Goal: Contribute content: Contribute content

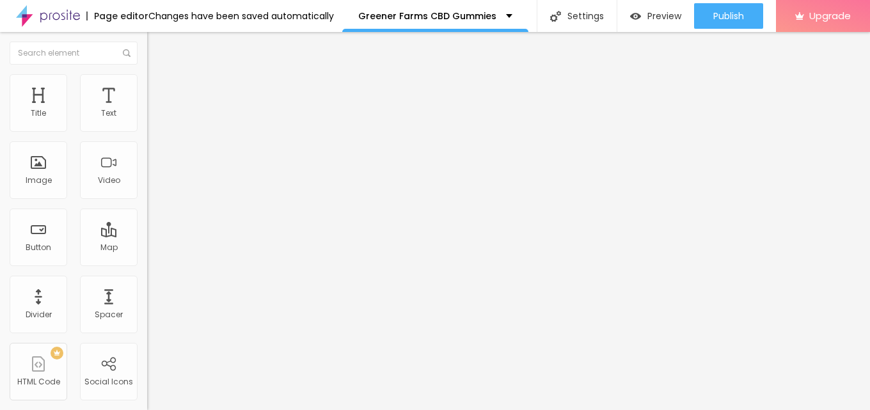
click at [147, 110] on span "Add image" at bounding box center [173, 104] width 52 height 11
click at [147, 82] on img at bounding box center [153, 80] width 12 height 12
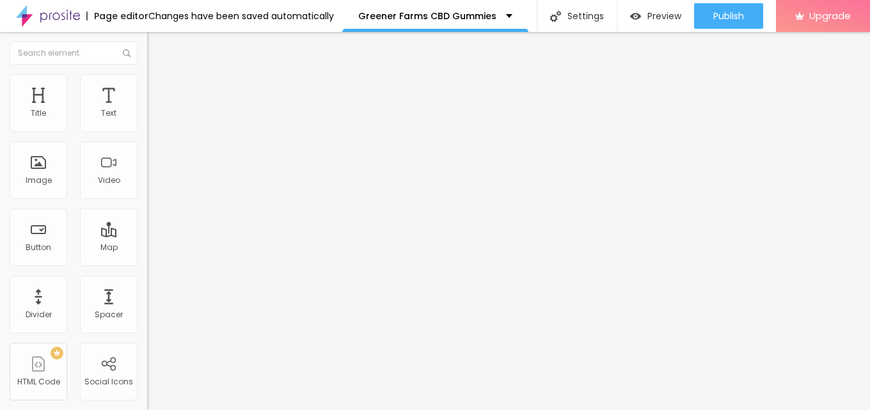
type input "95"
type input "90"
type input "85"
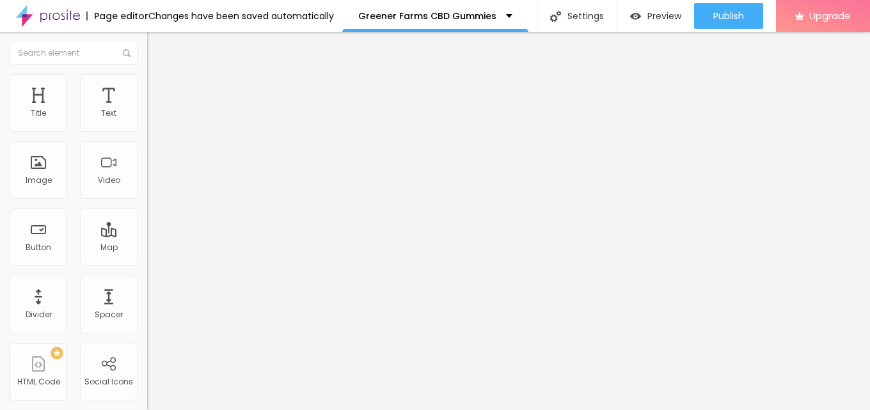
type input "85"
type input "75"
type input "70"
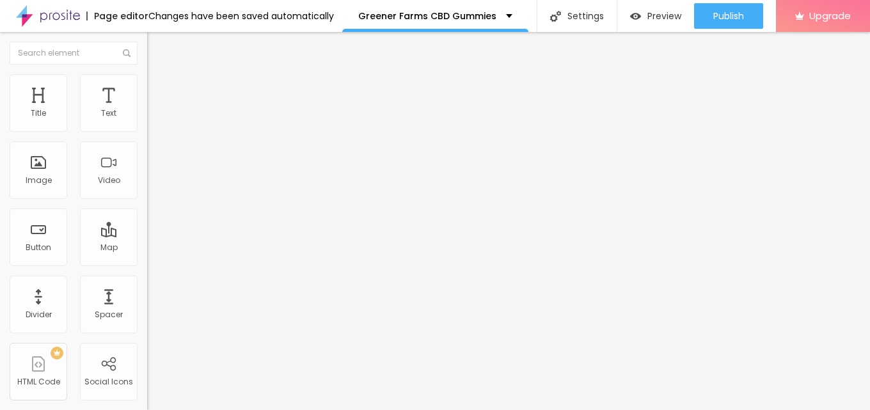
type input "65"
type input "55"
type input "50"
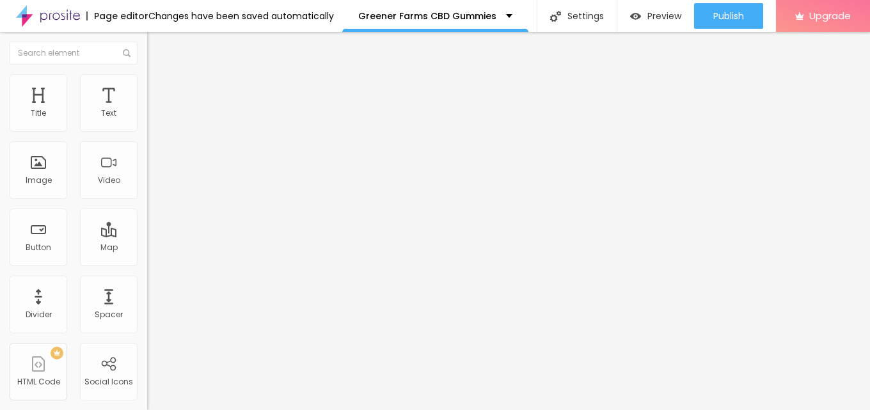
drag, startPoint x: 134, startPoint y: 138, endPoint x: 67, endPoint y: 140, distance: 66.6
type input "50"
click at [147, 131] on input "range" at bounding box center [188, 126] width 83 height 10
click at [159, 76] on span "Content" at bounding box center [174, 70] width 31 height 11
click at [147, 129] on input "text" at bounding box center [224, 122] width 154 height 13
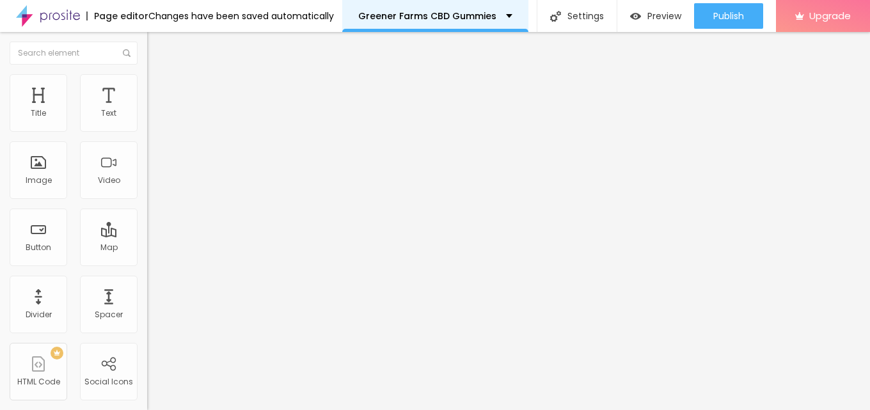
paste input "Greener Farms CBD Gummies"
type input "Greener Farms CBD Gummies"
drag, startPoint x: 58, startPoint y: 348, endPoint x: 0, endPoint y: 338, distance: 59.0
click at [147, 292] on div "Change image Image description (Alt) Greener Farms CBD Gummies Align Aspect Rat…" at bounding box center [220, 196] width 147 height 193
paste input "[URL][DOMAIN_NAME]"
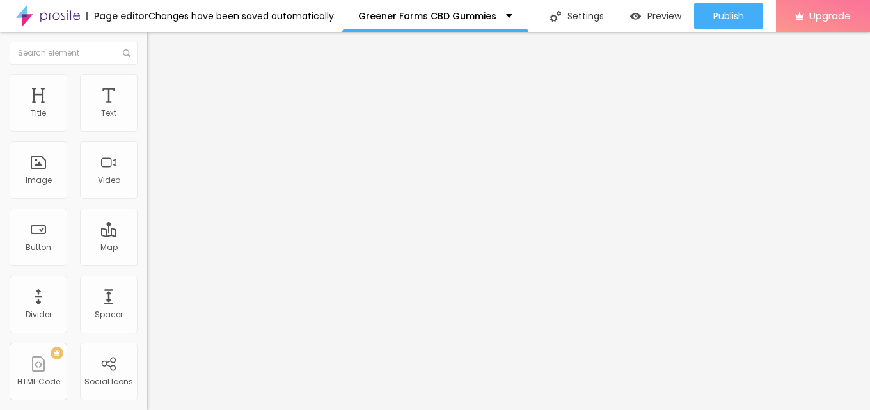
scroll to position [0, 118]
type input "[URL][DOMAIN_NAME]"
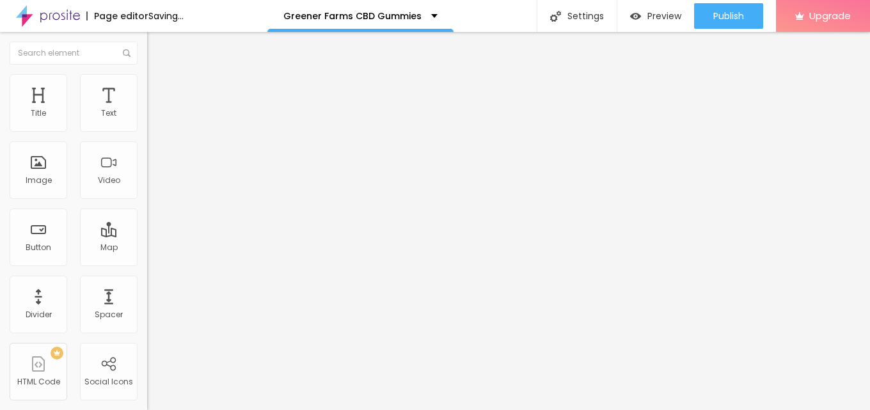
click at [147, 137] on div "Text Click me Align Size Default Small Default Big Link URL https:// Open in ne…" at bounding box center [220, 193] width 147 height 186
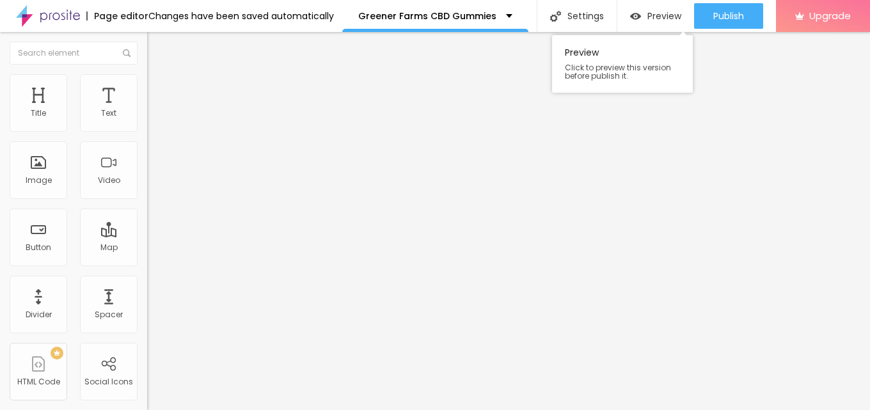
paste input "😍👇SHOP NOW😍👇"
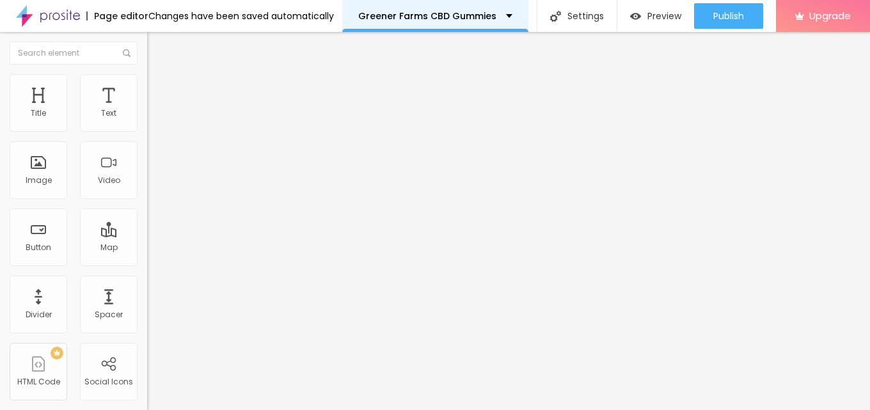
type input "😍👇SHOP NOW😍👇"
drag, startPoint x: 76, startPoint y: 265, endPoint x: 0, endPoint y: 266, distance: 75.5
click at [147, 266] on div "Text 😍👇SHOP NOW😍👇 Align Size Default Small Default Big Link URL https:// Open i…" at bounding box center [220, 193] width 147 height 186
paste input "[DOMAIN_NAME][URL]"
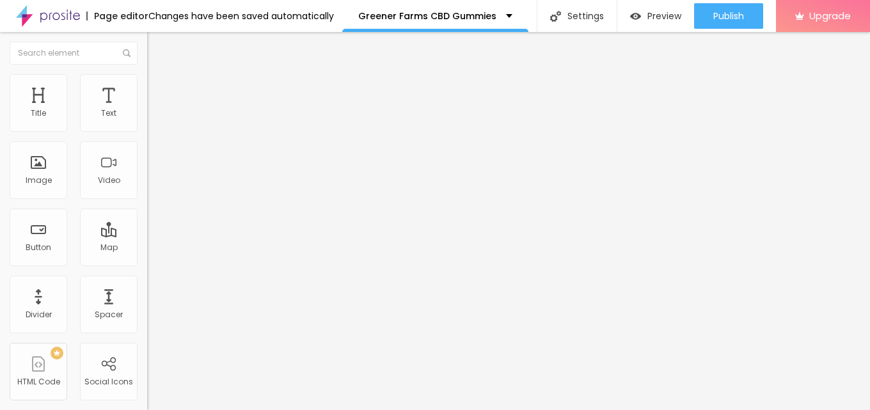
type input "[URL][DOMAIN_NAME]"
click at [157, 44] on div "Edit Button" at bounding box center [191, 47] width 68 height 10
click at [152, 186] on icon "button" at bounding box center [156, 182] width 8 height 8
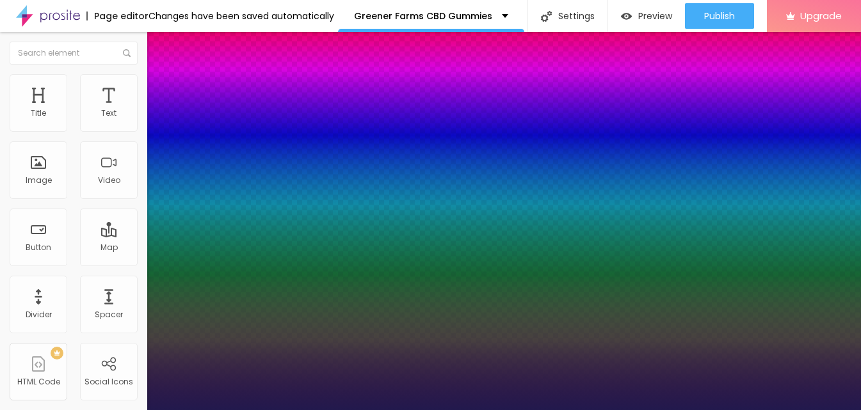
type input "1"
type input "17"
type input "1"
type input "20"
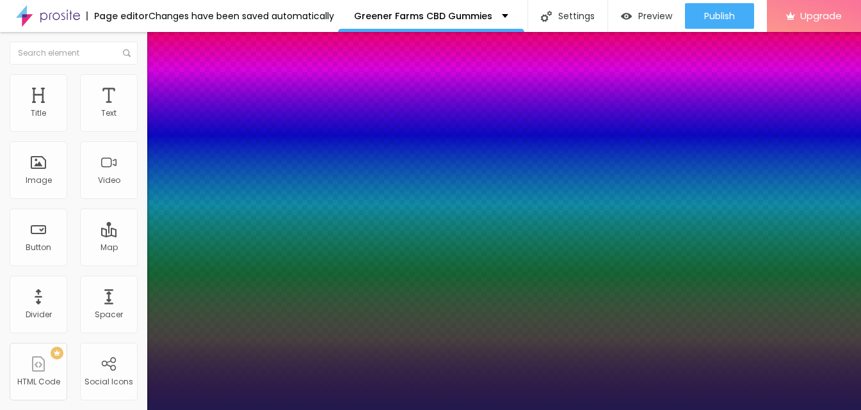
type input "20"
type input "1"
type input "24"
type input "1"
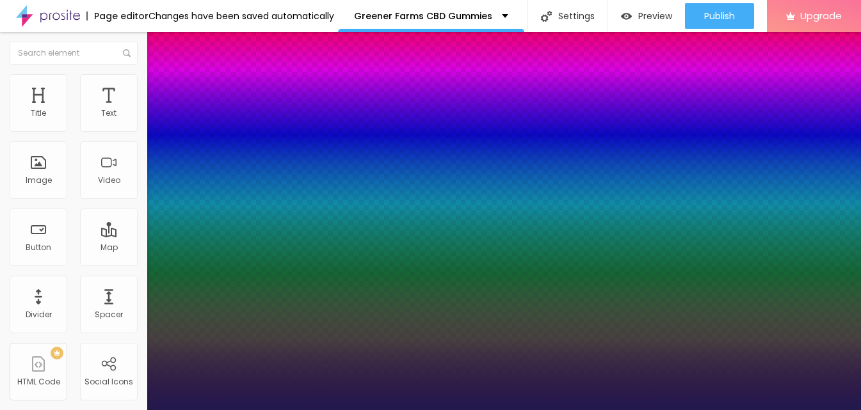
type input "25"
type input "1"
type input "26"
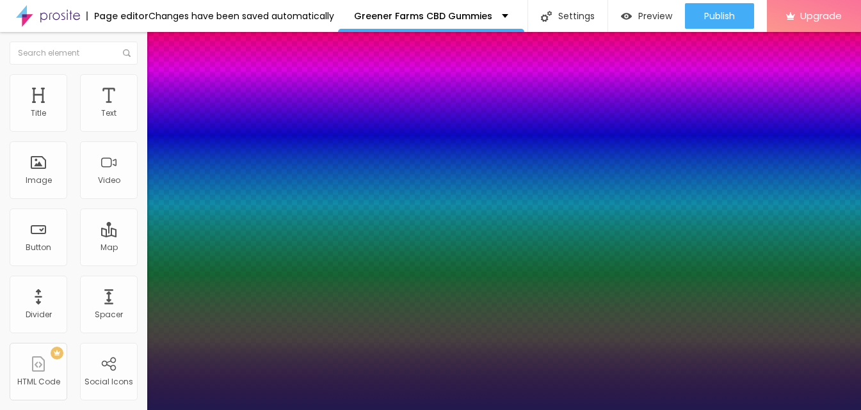
type input "1"
type input "27"
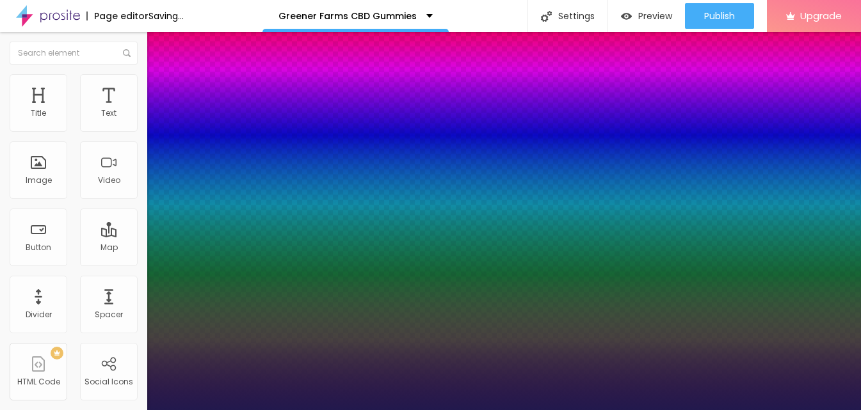
type input "1"
type input "26"
type input "1"
type input "24"
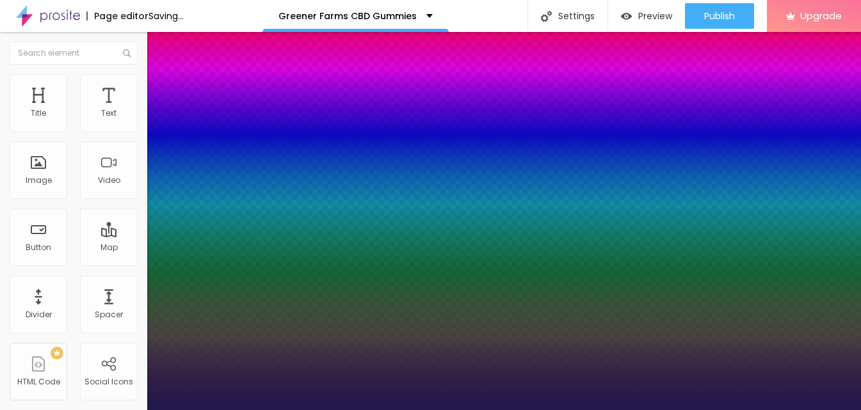
type input "24"
type input "1"
type input "23"
type input "1"
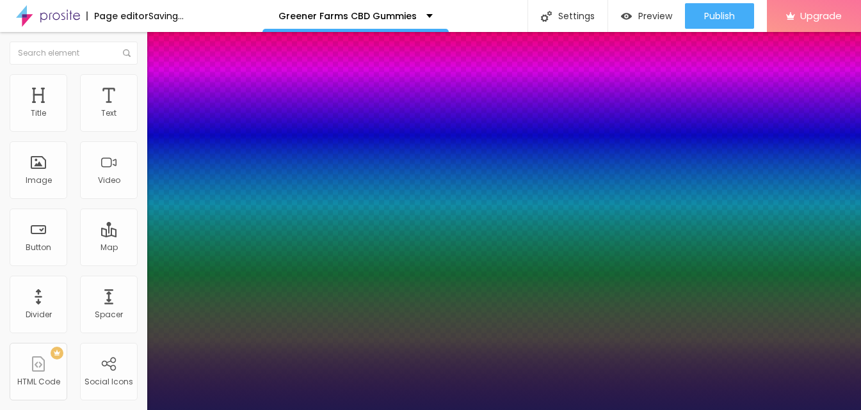
type input "22"
type input "1"
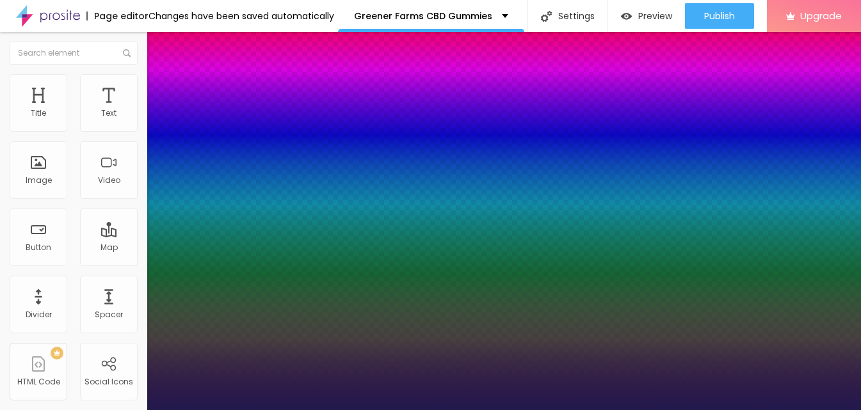
type input "21"
type input "1"
type input "20"
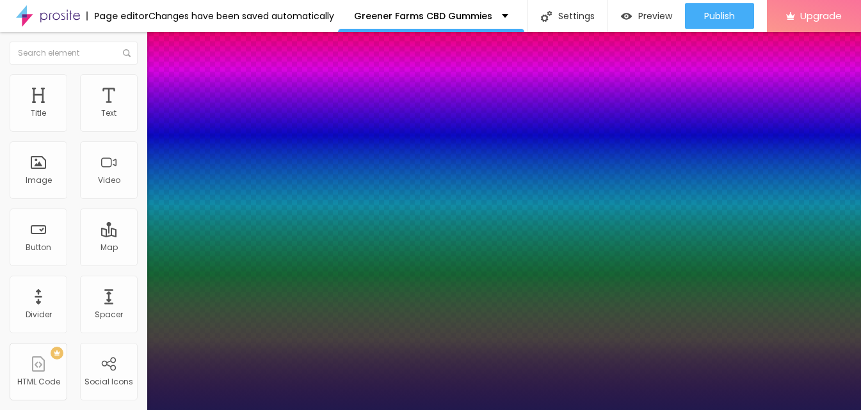
type input "1"
type input "20"
click at [333, 410] on div at bounding box center [430, 410] width 861 height 0
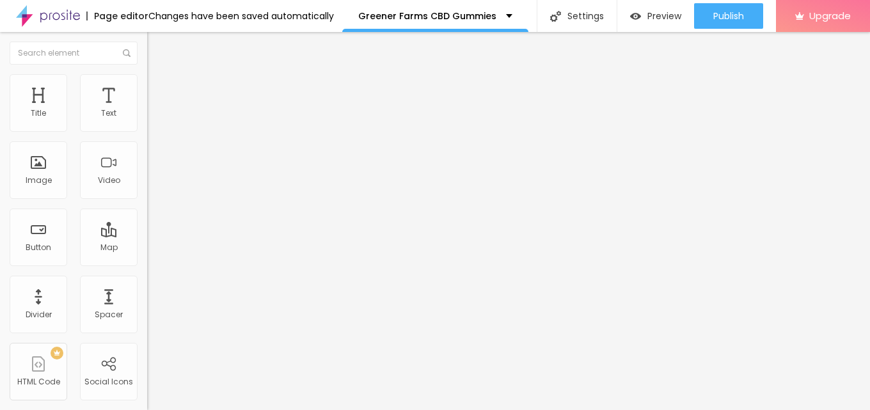
click at [147, 54] on button "Edit Title" at bounding box center [220, 46] width 147 height 29
click at [147, 123] on button "button" at bounding box center [156, 115] width 18 height 13
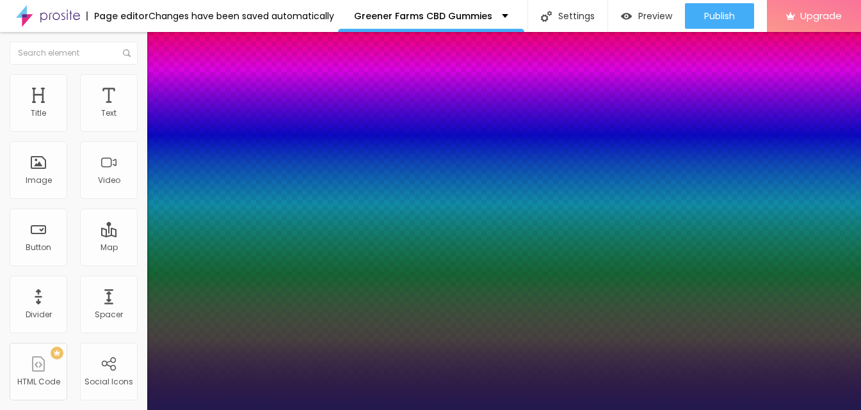
type input "17"
type input "1"
type input "20"
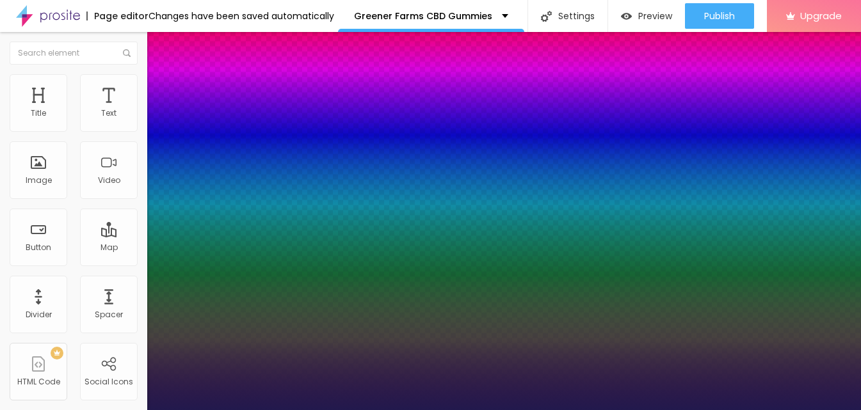
type input "1"
type input "21"
type input "1"
type input "20"
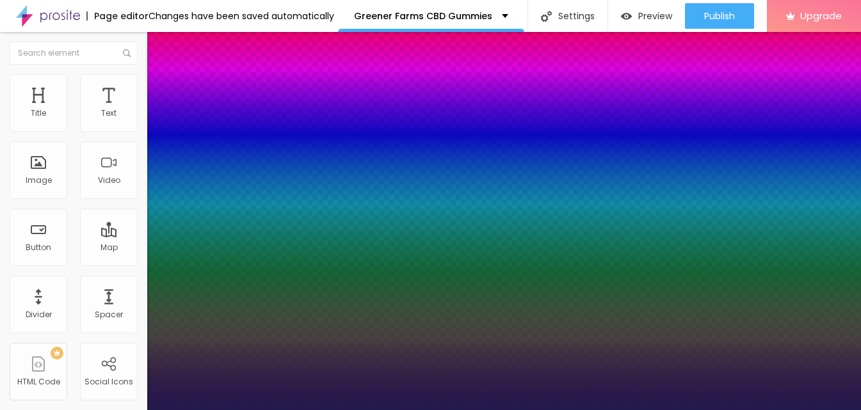
type input "20"
type input "1"
type input "20"
click at [397, 410] on div at bounding box center [430, 410] width 861 height 0
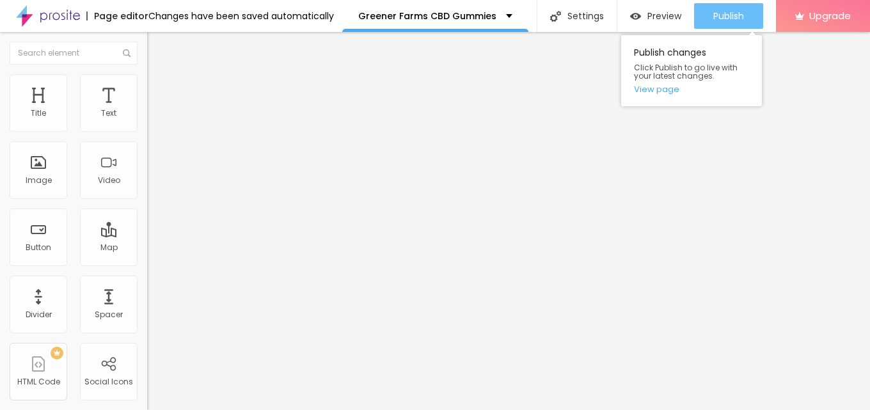
click at [742, 20] on span "Publish" at bounding box center [729, 16] width 31 height 10
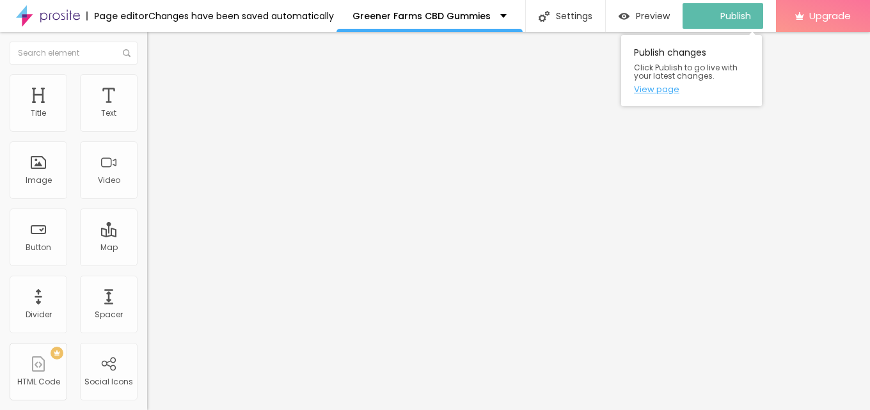
click at [660, 93] on link "View page" at bounding box center [691, 89] width 115 height 8
